Goal: Task Accomplishment & Management: Use online tool/utility

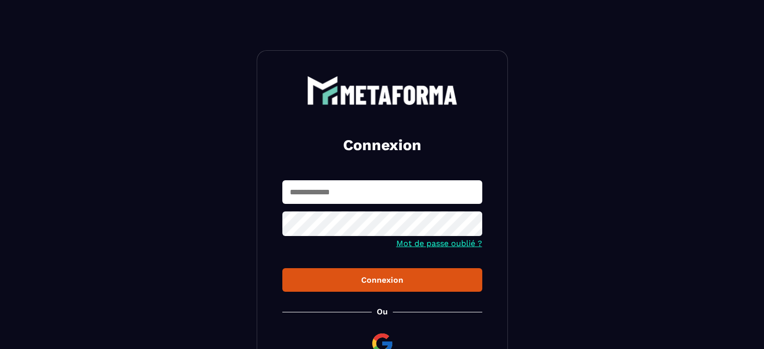
type input "**********"
click at [398, 283] on div "Connexion" at bounding box center [382, 280] width 184 height 10
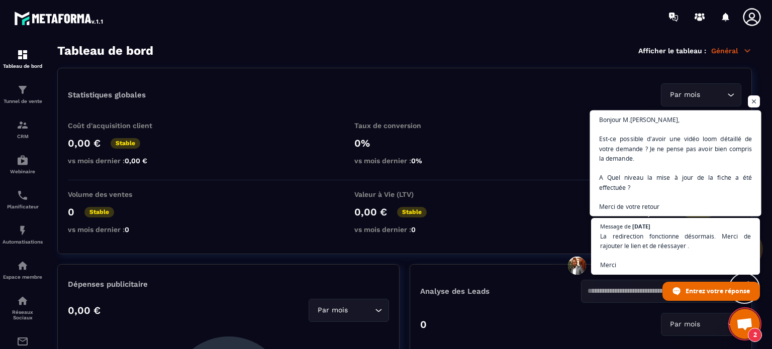
click at [645, 187] on span "Bonjour M.[PERSON_NAME], Est-ce possible d'avoir une vidéo loom détaillé de vot…" at bounding box center [675, 163] width 153 height 97
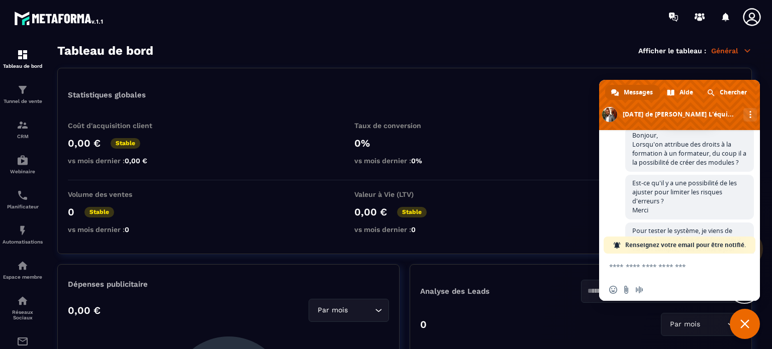
scroll to position [1181, 0]
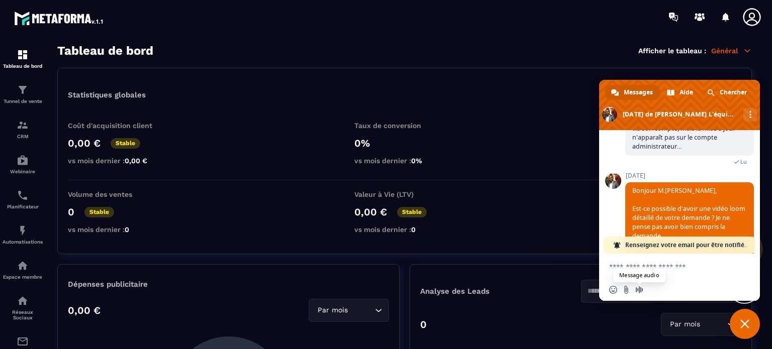
click at [636, 290] on span "Message audio" at bounding box center [639, 290] width 8 height 8
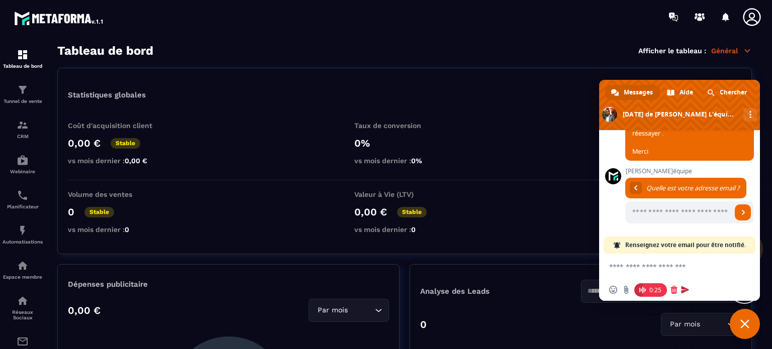
click at [684, 290] on span at bounding box center [685, 290] width 8 height 8
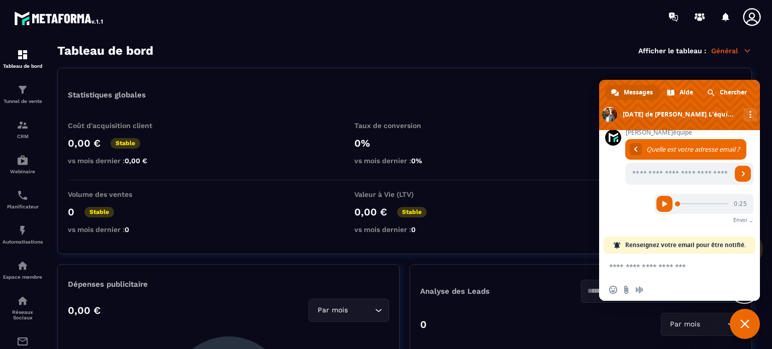
scroll to position [1449, 0]
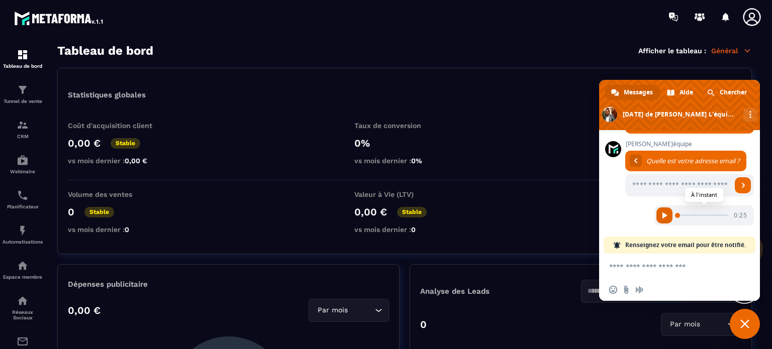
click at [661, 215] on span at bounding box center [664, 215] width 6 height 6
click at [641, 290] on span "Message audio" at bounding box center [639, 290] width 8 height 8
click at [684, 290] on span at bounding box center [685, 290] width 8 height 8
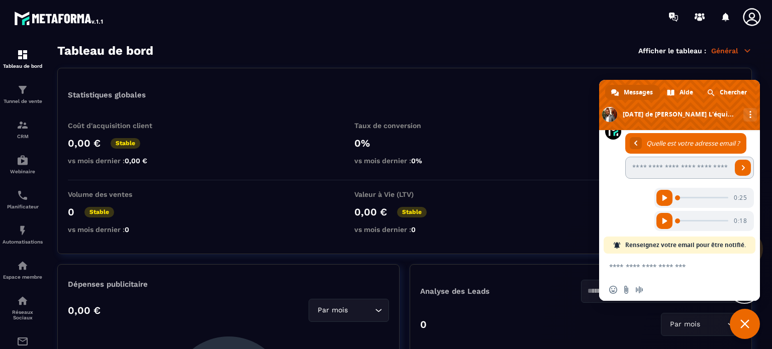
scroll to position [1472, 0]
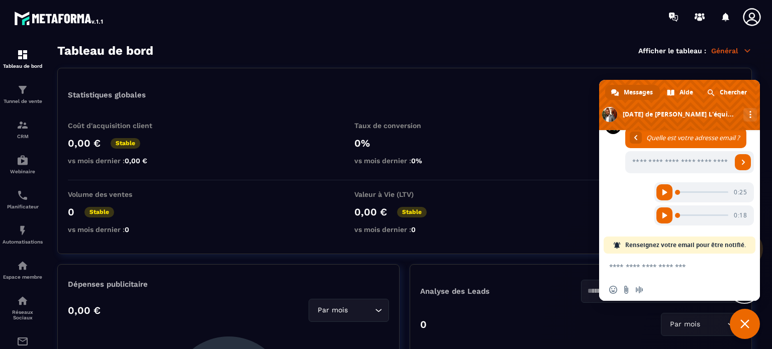
click at [745, 16] on icon at bounding box center [751, 17] width 20 height 20
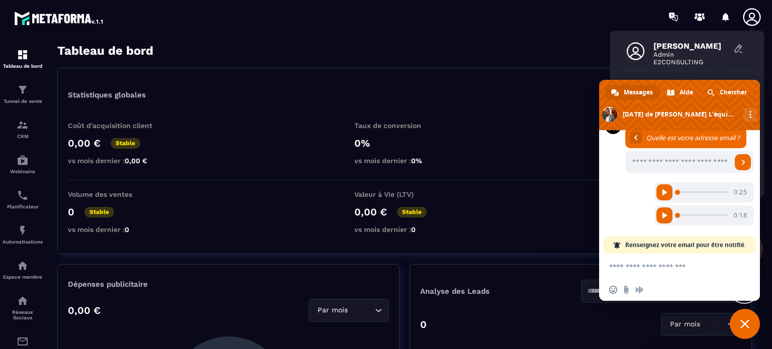
click at [677, 49] on span "[PERSON_NAME]" at bounding box center [690, 46] width 75 height 10
click at [662, 59] on span "E2CONSULTING" at bounding box center [690, 62] width 75 height 8
click at [736, 48] on icon at bounding box center [738, 49] width 10 height 10
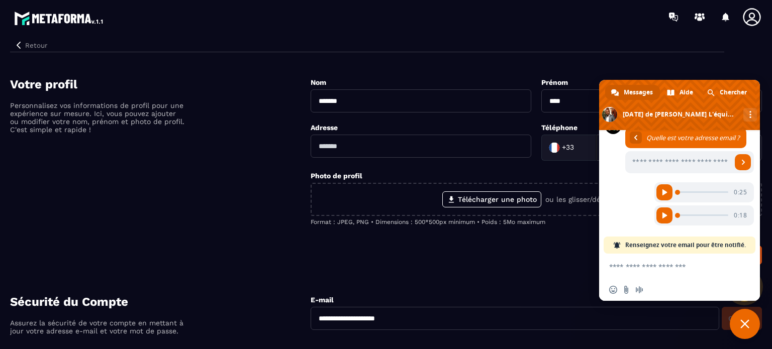
click at [748, 324] on span "Fermer le chat" at bounding box center [744, 323] width 9 height 9
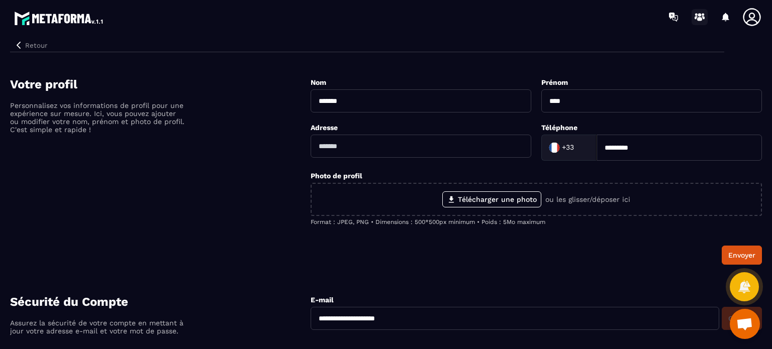
click at [700, 16] on icon at bounding box center [699, 17] width 16 height 16
click at [17, 43] on icon "button" at bounding box center [18, 45] width 9 height 9
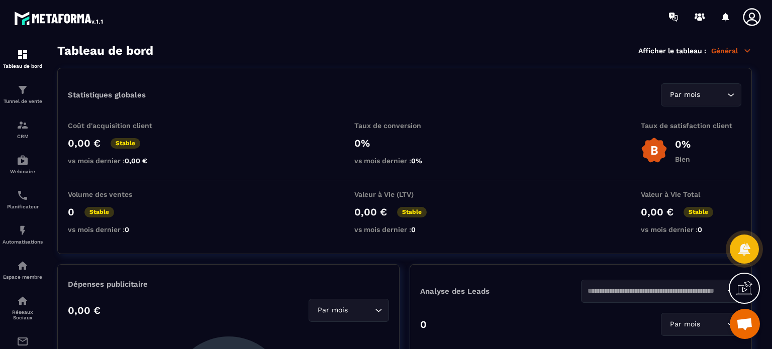
click at [757, 18] on icon at bounding box center [751, 17] width 20 height 20
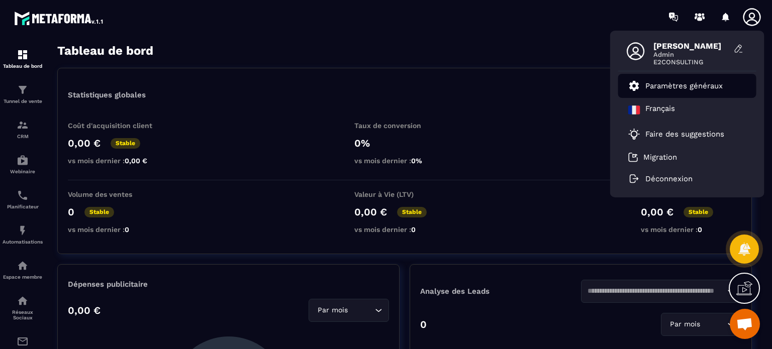
click at [703, 82] on p "Paramètres généraux" at bounding box center [683, 85] width 77 height 9
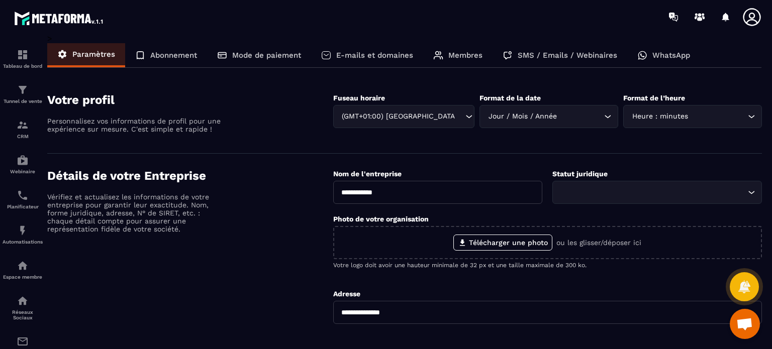
click at [457, 51] on p "Membres" at bounding box center [465, 55] width 34 height 9
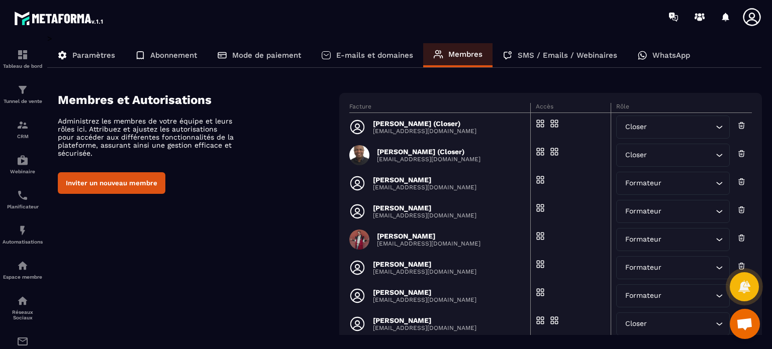
click at [440, 156] on p "[EMAIL_ADDRESS][DOMAIN_NAME]" at bounding box center [428, 159] width 103 height 7
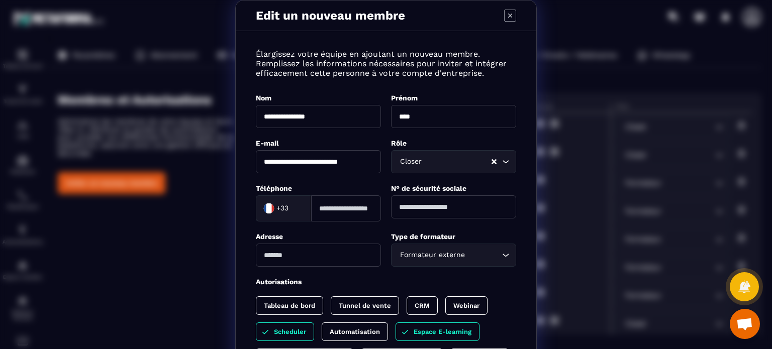
click at [737, 323] on span "Ouvrir le chat" at bounding box center [744, 325] width 17 height 14
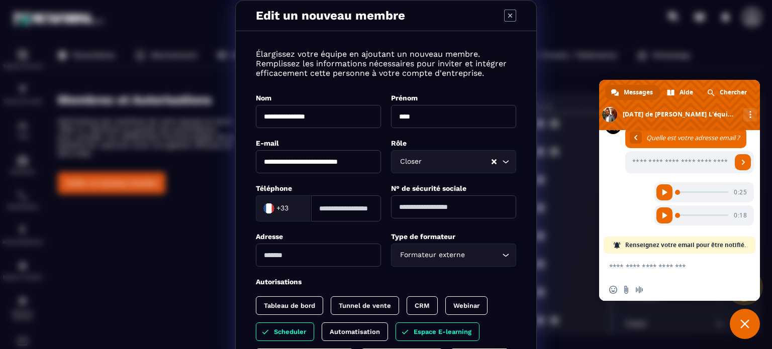
click at [671, 272] on textarea "Entrez votre message..." at bounding box center [669, 266] width 121 height 25
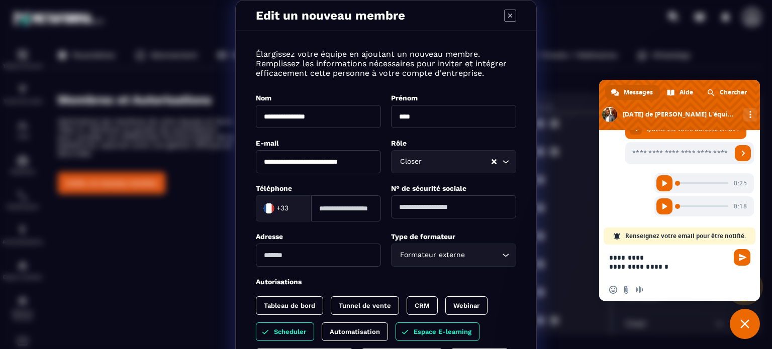
scroll to position [2, 0]
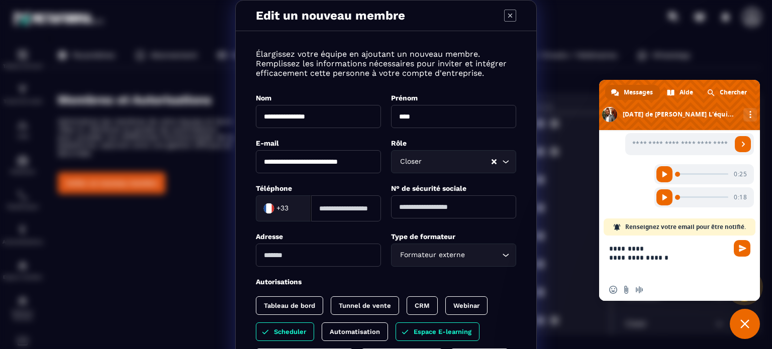
paste textarea "Entrez votre message..."
type textarea "**********"
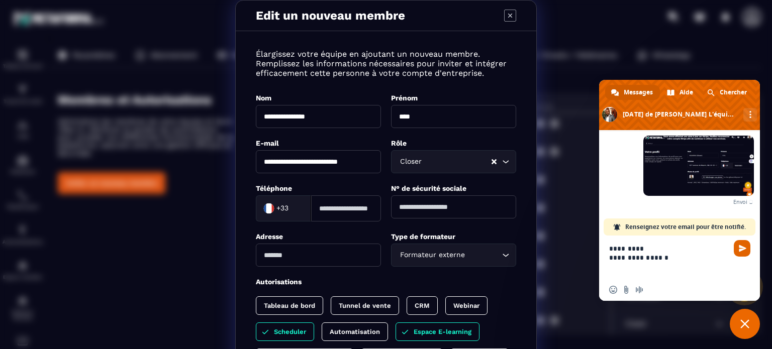
scroll to position [1553, 0]
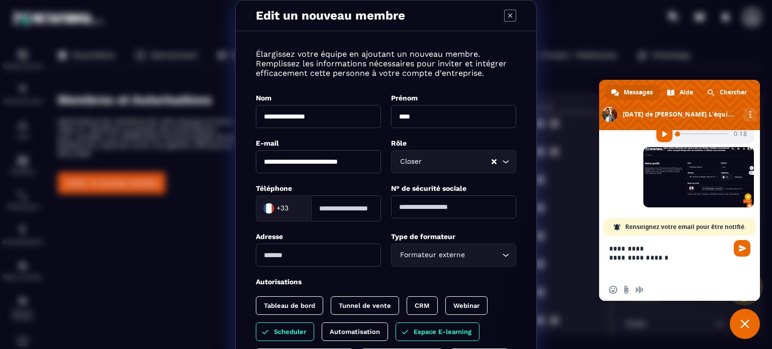
click at [682, 257] on textarea "**********" at bounding box center [669, 257] width 121 height 43
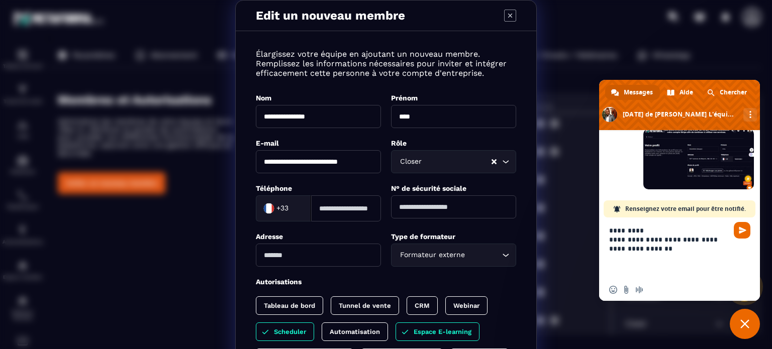
scroll to position [1569, 0]
type textarea "**********"
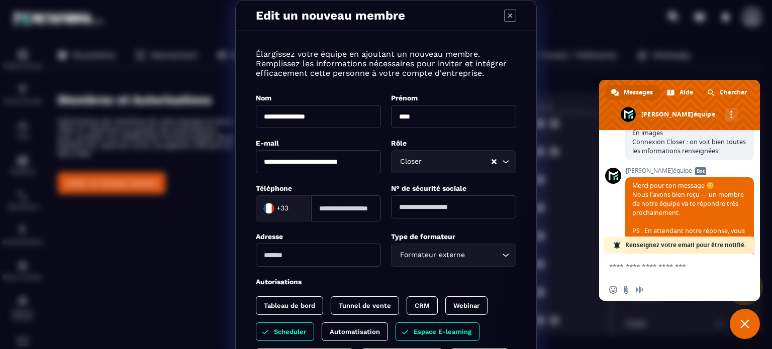
scroll to position [1704, 0]
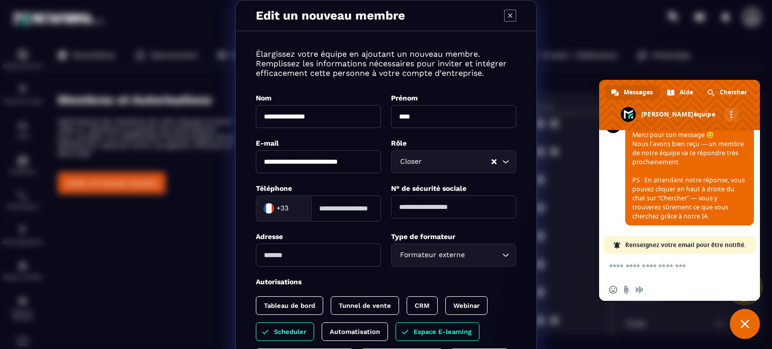
click at [741, 323] on span "Fermer le chat" at bounding box center [744, 323] width 9 height 9
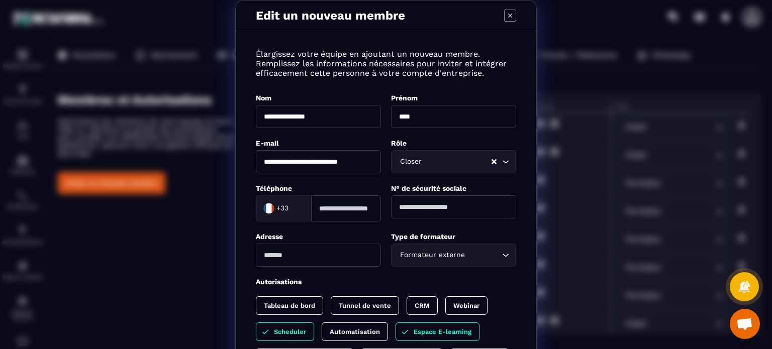
click at [744, 329] on span "Ouvrir le chat" at bounding box center [744, 325] width 17 height 14
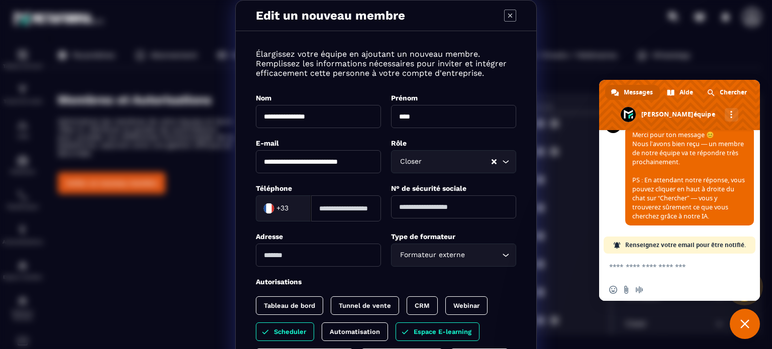
scroll to position [1443, 0]
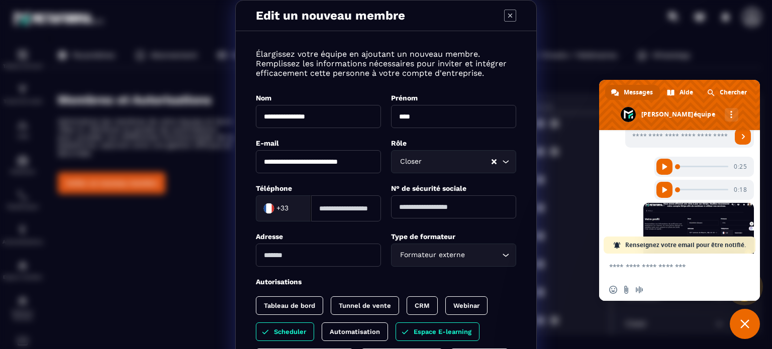
click at [638, 271] on textarea "Entrez votre message..." at bounding box center [669, 266] width 121 height 25
type textarea "*"
click at [638, 271] on textarea "Entrez votre message..." at bounding box center [669, 266] width 121 height 25
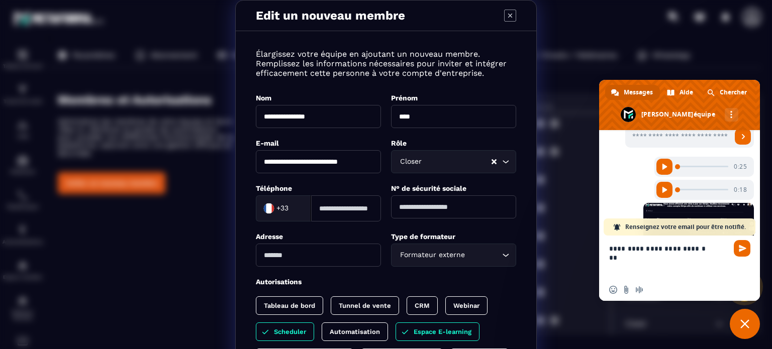
scroll to position [0, 0]
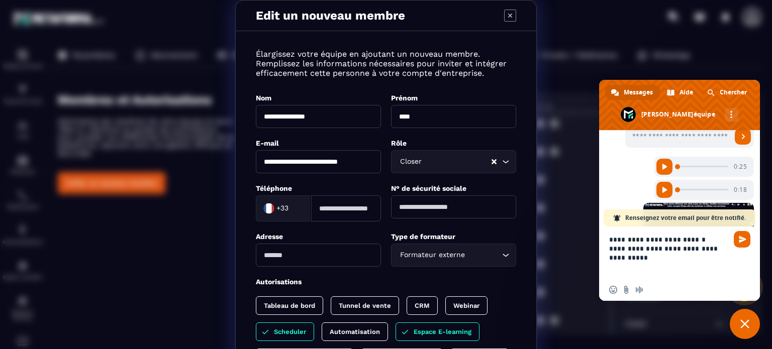
type textarea "**********"
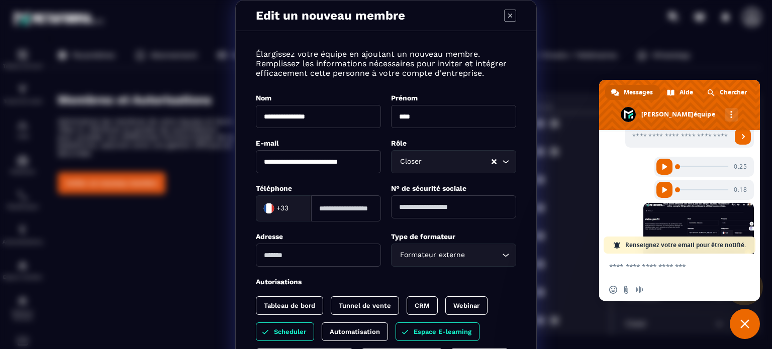
click at [544, 280] on div "**********" at bounding box center [386, 250] width 772 height 500
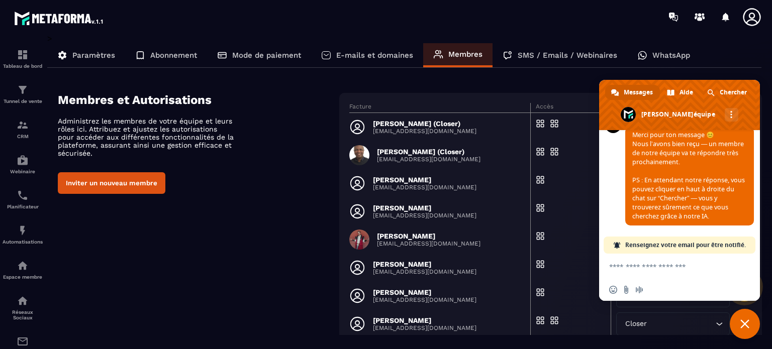
scroll to position [1932, 0]
click at [640, 266] on textarea "Entrez votre message..." at bounding box center [669, 266] width 121 height 25
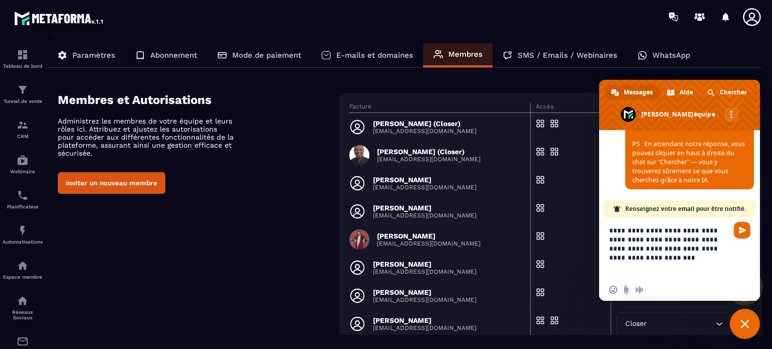
paste textarea "Entrez votre message..."
type textarea "**********"
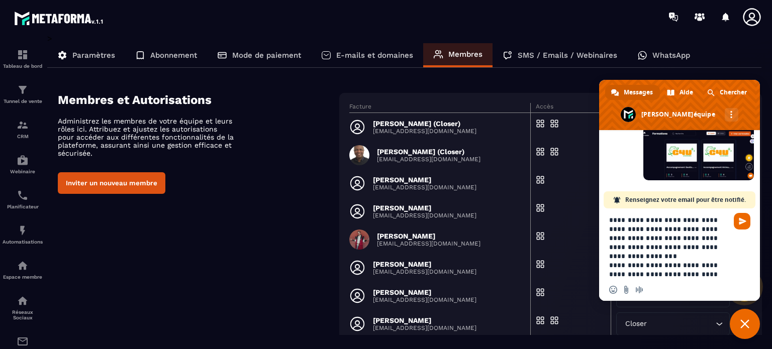
scroll to position [10, 0]
type textarea "**********"
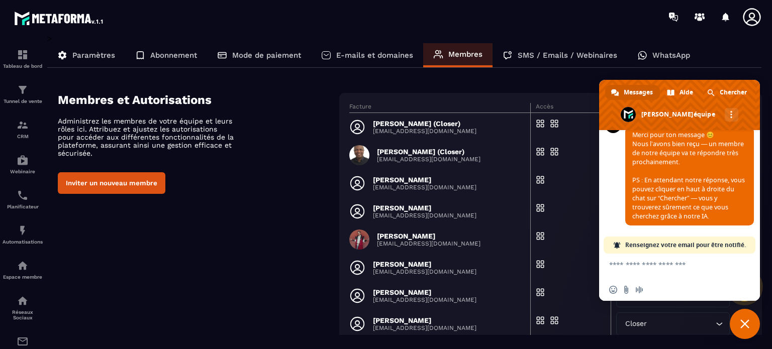
scroll to position [1845, 0]
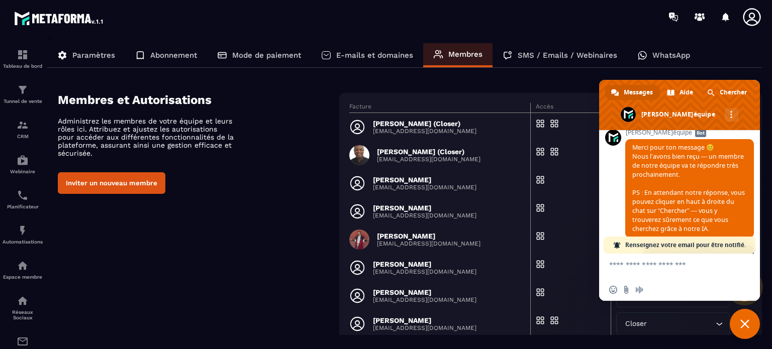
click at [203, 213] on div "Membres et Autorisations Administrez les membres de votre équipe et leurs rôles…" at bounding box center [410, 272] width 704 height 359
click at [742, 326] on span "Fermer le chat" at bounding box center [744, 323] width 9 height 9
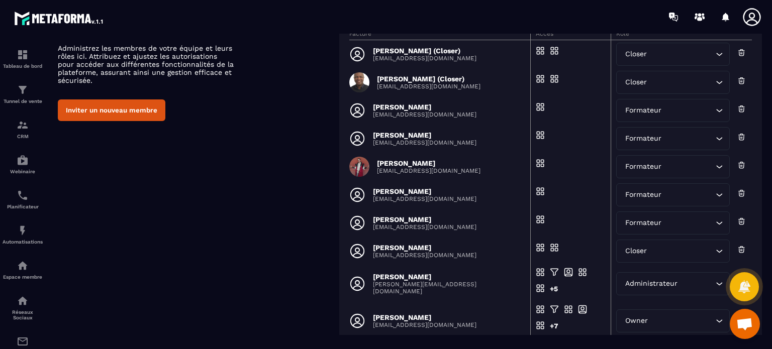
scroll to position [0, 0]
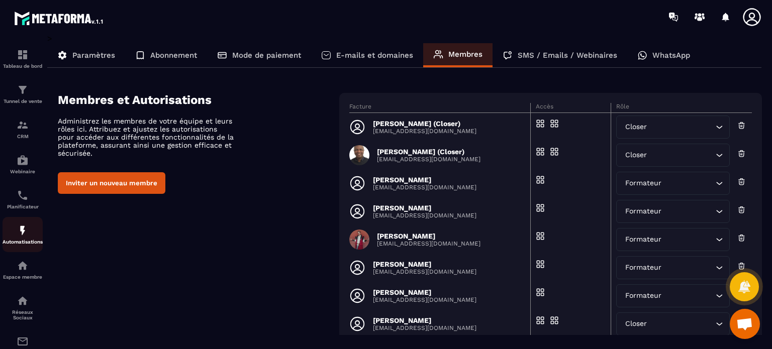
click at [23, 233] on img at bounding box center [23, 231] width 12 height 12
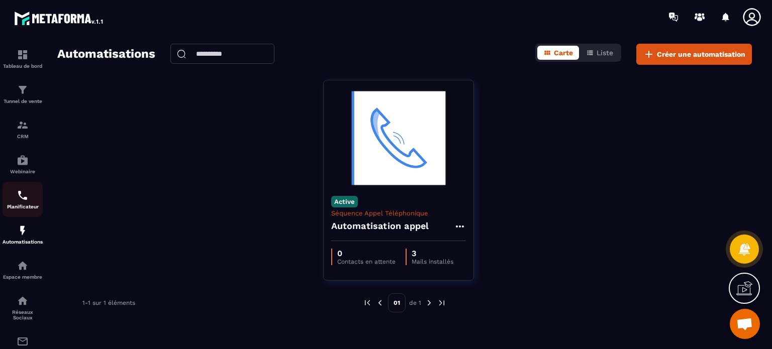
click at [27, 191] on img at bounding box center [23, 195] width 12 height 12
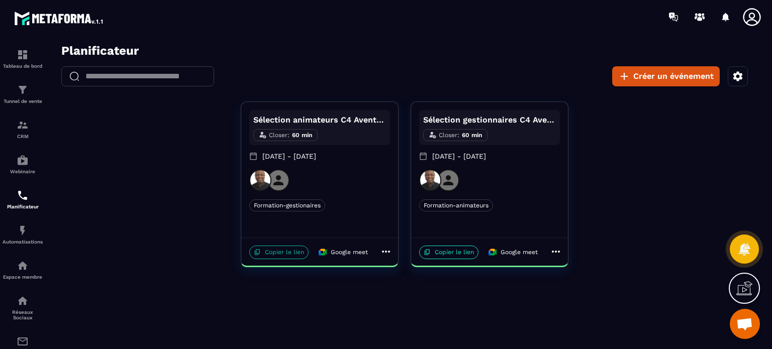
click at [293, 253] on p "Copier le lien" at bounding box center [278, 253] width 59 height 14
click at [277, 176] on icon at bounding box center [278, 180] width 10 height 10
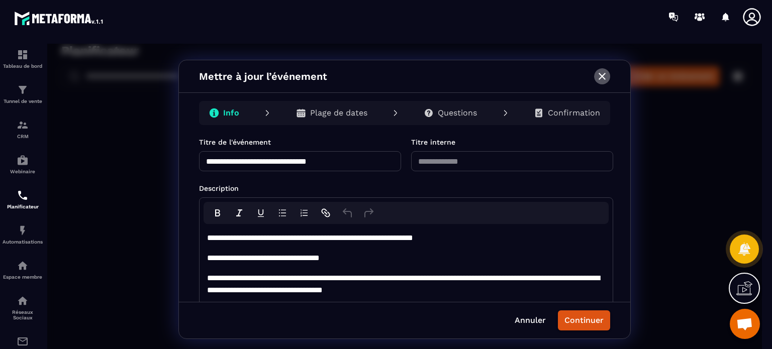
click at [603, 74] on icon "button" at bounding box center [602, 76] width 12 height 12
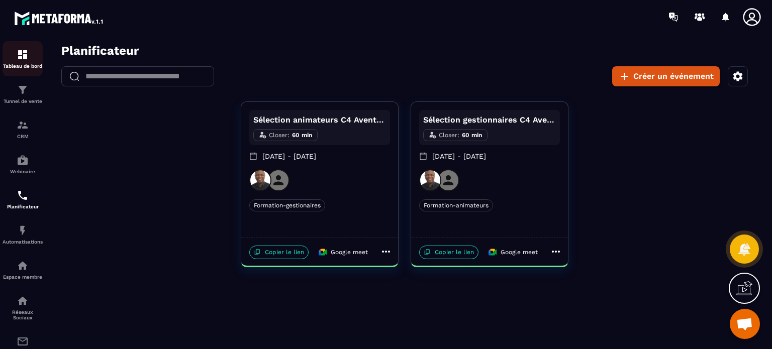
click at [22, 60] on img at bounding box center [23, 55] width 12 height 12
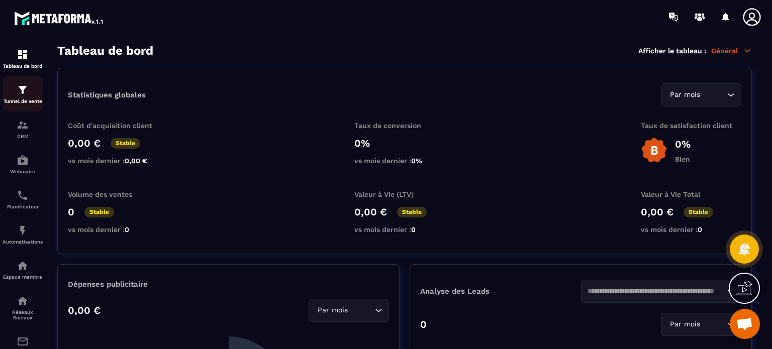
click at [20, 99] on p "Tunnel de vente" at bounding box center [23, 101] width 40 height 6
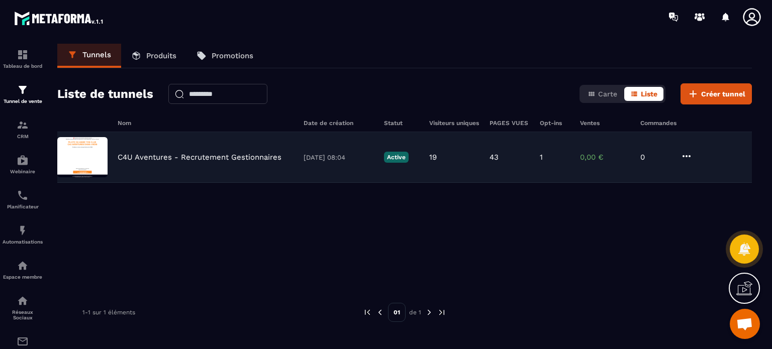
click at [98, 157] on img at bounding box center [82, 157] width 50 height 40
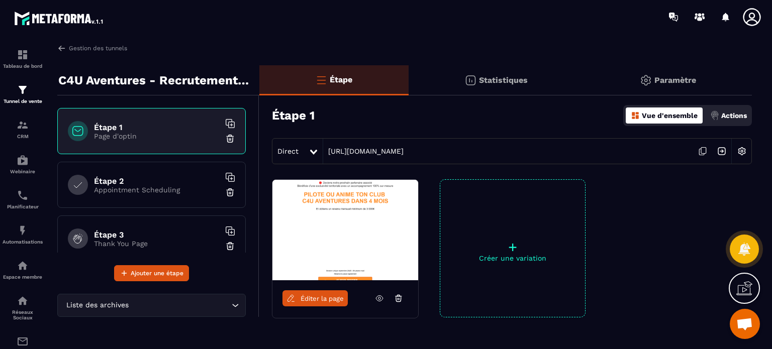
click at [166, 188] on p "Appointment Scheduling" at bounding box center [157, 190] width 126 height 8
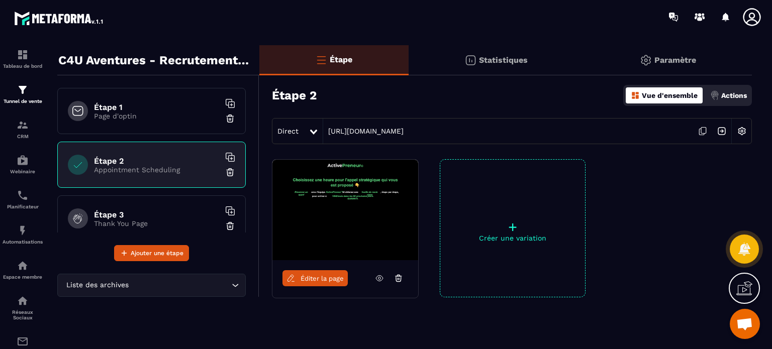
scroll to position [50, 0]
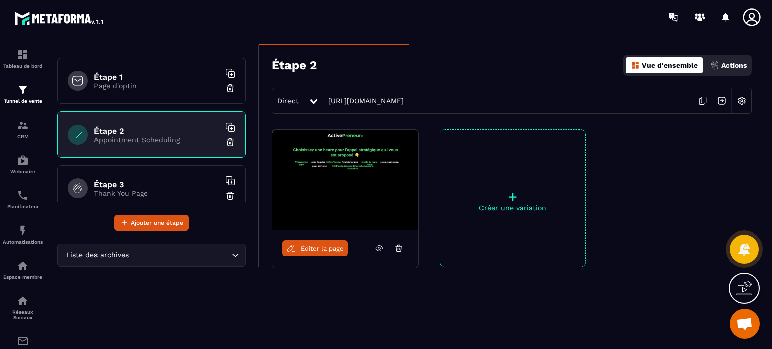
click at [379, 248] on icon at bounding box center [379, 248] width 9 height 9
click at [340, 221] on img at bounding box center [345, 180] width 146 height 100
click at [388, 202] on img at bounding box center [345, 180] width 146 height 100
click at [705, 100] on icon at bounding box center [702, 100] width 19 height 19
click at [581, 100] on div "Direct [URL][DOMAIN_NAME]" at bounding box center [512, 101] width 480 height 26
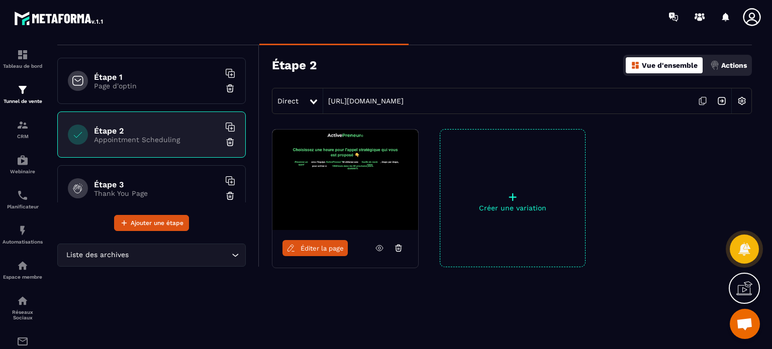
click at [742, 100] on img at bounding box center [741, 100] width 19 height 19
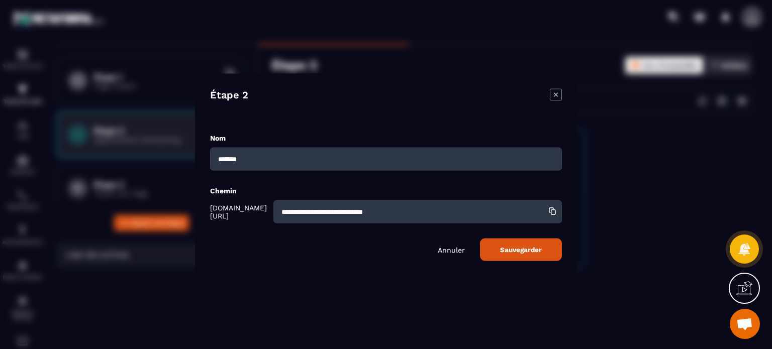
click at [556, 94] on icon "Modal window" at bounding box center [556, 94] width 4 height 4
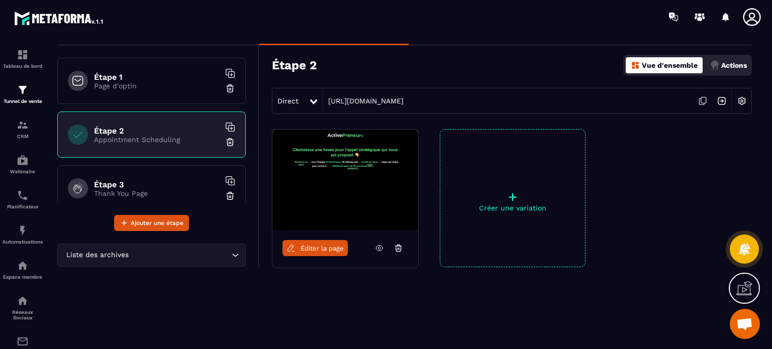
click at [513, 195] on p "+" at bounding box center [512, 197] width 145 height 14
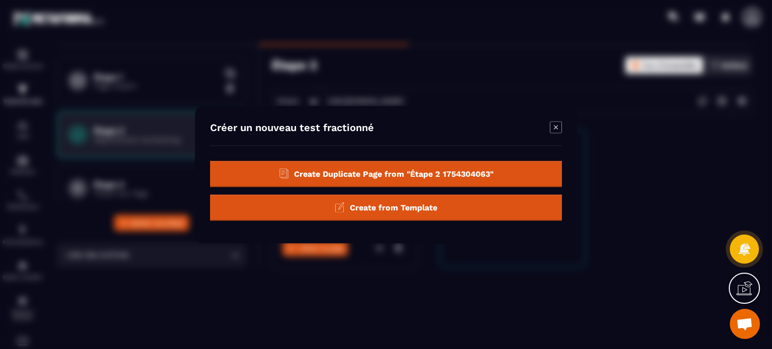
click at [480, 194] on div "Create Duplicate Page from "Étape 2 1754304063"" at bounding box center [386, 207] width 352 height 26
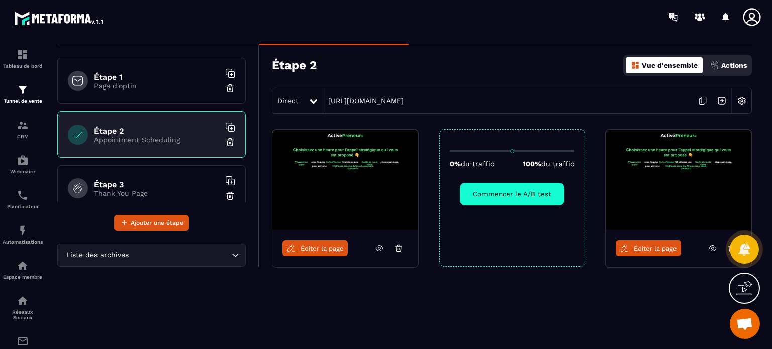
click at [710, 201] on img at bounding box center [678, 180] width 146 height 100
click at [685, 179] on img at bounding box center [678, 180] width 146 height 100
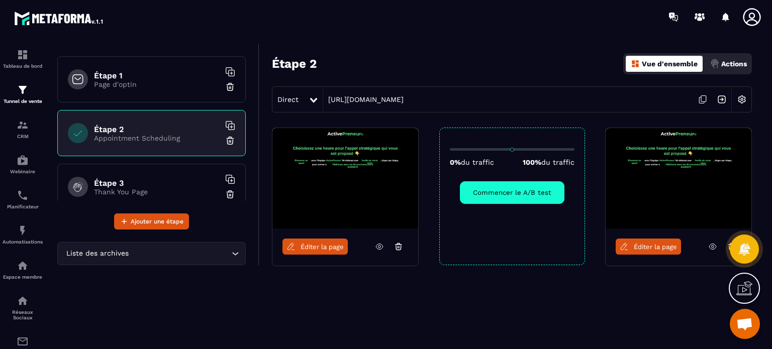
click at [716, 149] on img at bounding box center [678, 178] width 146 height 100
click at [655, 171] on img at bounding box center [678, 178] width 146 height 100
click at [747, 250] on icon at bounding box center [743, 249] width 13 height 14
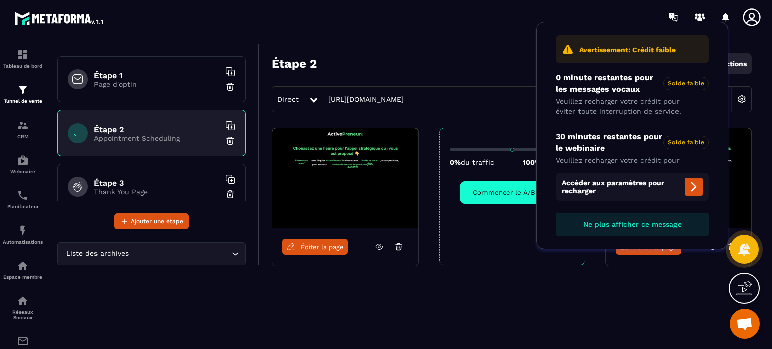
click at [648, 224] on span "Ne plus afficher ce message" at bounding box center [632, 225] width 98 height 8
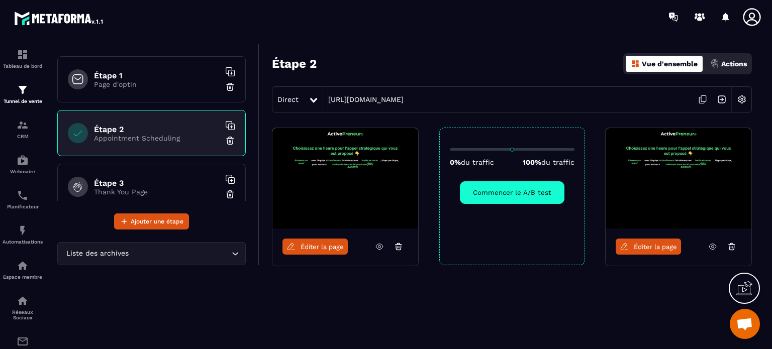
click at [731, 248] on icon at bounding box center [730, 248] width 1 height 2
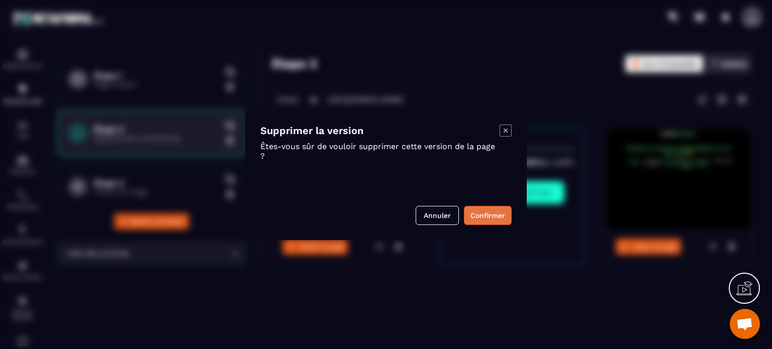
click at [504, 216] on button "Confirmer" at bounding box center [488, 215] width 48 height 19
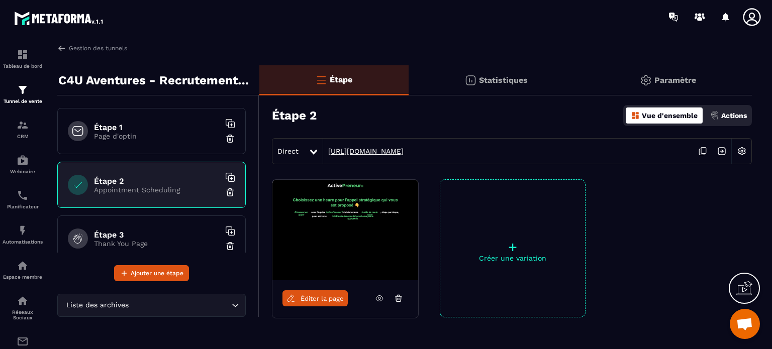
click at [403, 150] on link "[URL][DOMAIN_NAME]" at bounding box center [363, 151] width 80 height 8
click at [740, 151] on img at bounding box center [741, 151] width 19 height 19
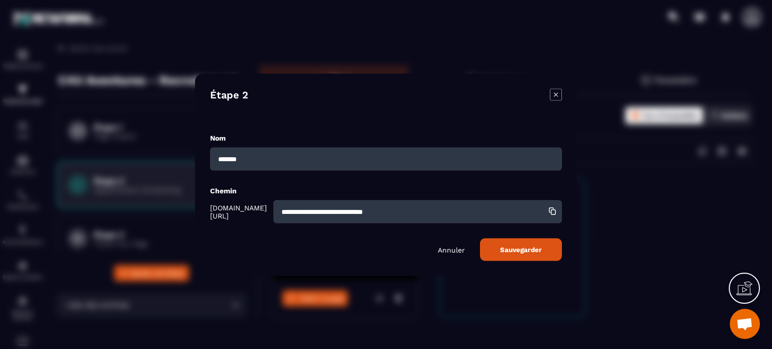
drag, startPoint x: 414, startPoint y: 210, endPoint x: 268, endPoint y: 220, distance: 146.5
click at [273, 220] on input "**********" at bounding box center [417, 211] width 288 height 23
type input "*"
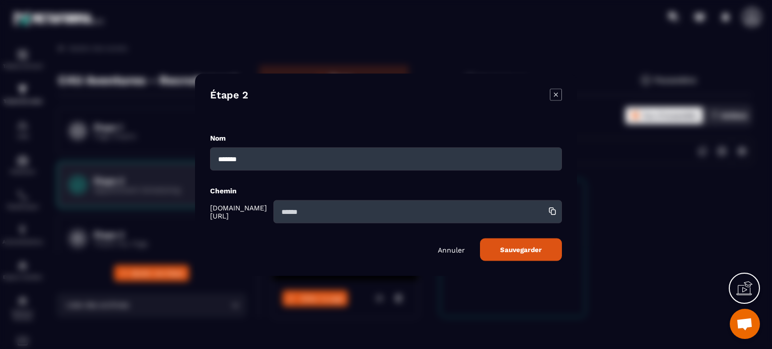
type input "*"
click at [287, 211] on input "**********" at bounding box center [417, 211] width 288 height 23
type input "**********"
click at [521, 251] on span "Sauvegarder" at bounding box center [521, 250] width 42 height 8
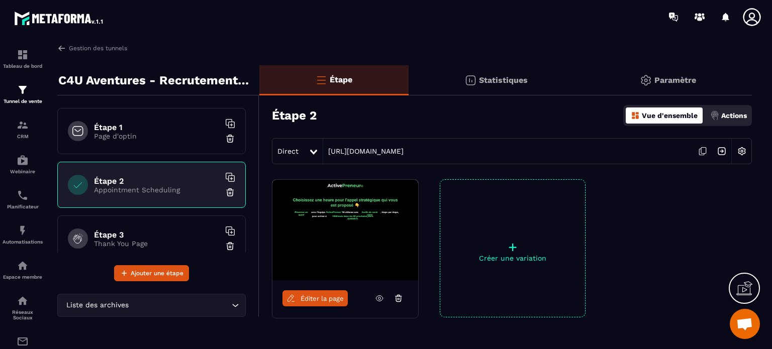
click at [333, 212] on img at bounding box center [345, 230] width 146 height 100
click at [366, 202] on img at bounding box center [345, 230] width 146 height 100
click at [323, 299] on span "Éditer la page" at bounding box center [321, 299] width 43 height 8
